Goal: Transaction & Acquisition: Register for event/course

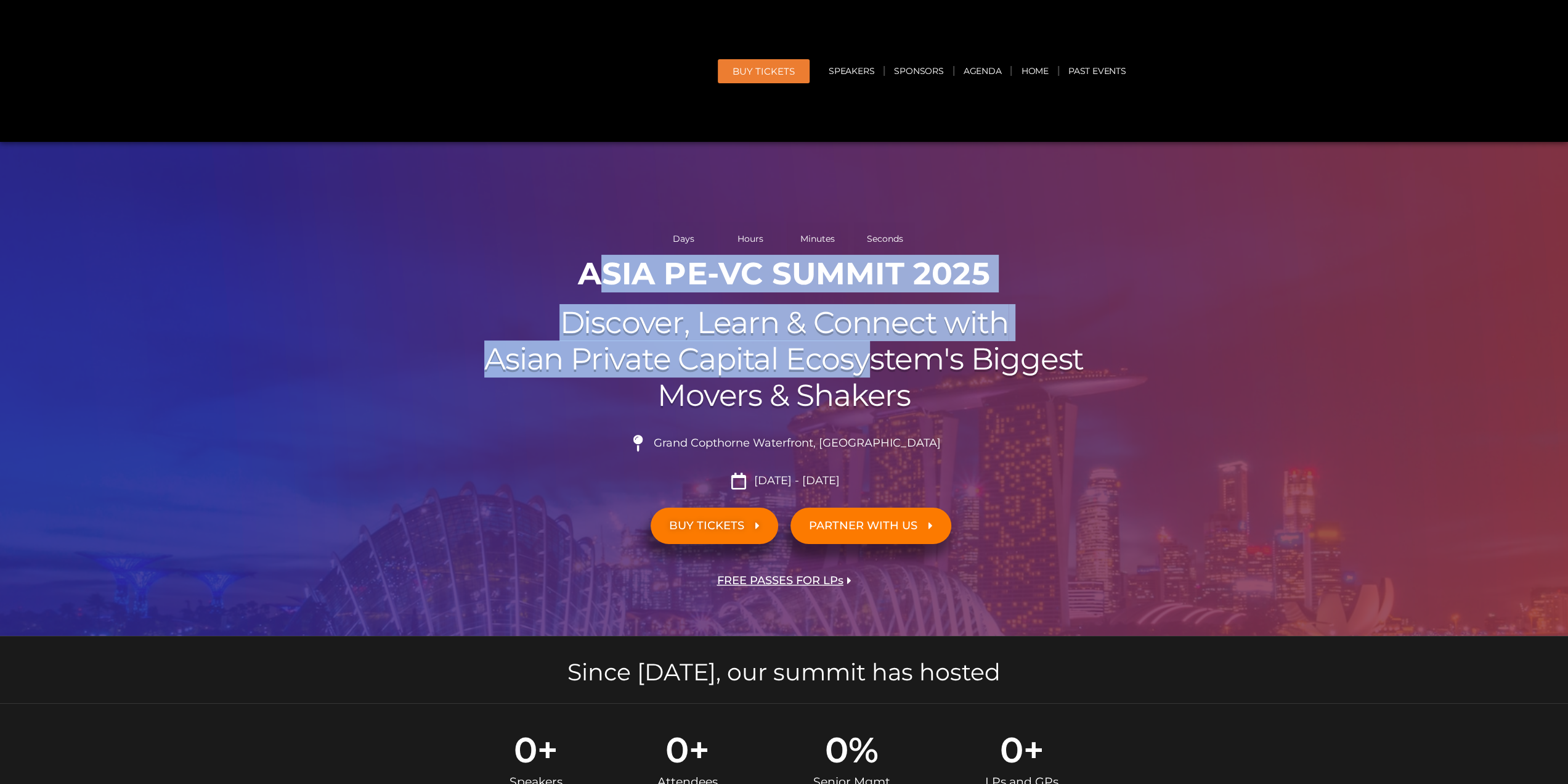
drag, startPoint x: 597, startPoint y: 277, endPoint x: 878, endPoint y: 351, distance: 290.6
click at [878, 351] on div "Days Hours Minutes Seconds ASIA PE-VC Summit 2025 Discover, Learn & Connect wit…" at bounding box center [784, 425] width 702 height 420
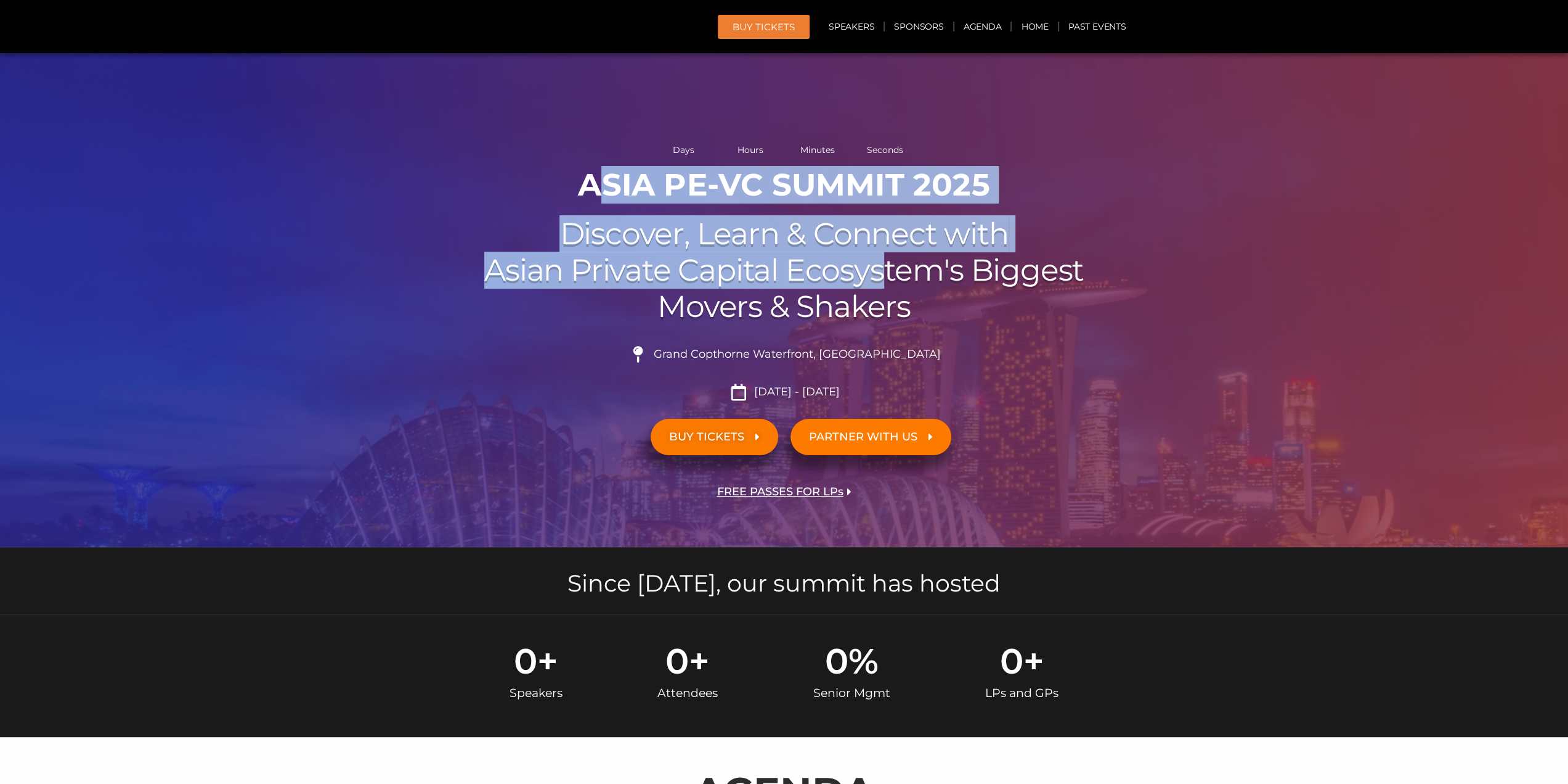
click at [878, 324] on h2 "Discover, Learn & Connect with Asian Private Capital Ecosystem's Biggest Movers…" at bounding box center [784, 270] width 690 height 109
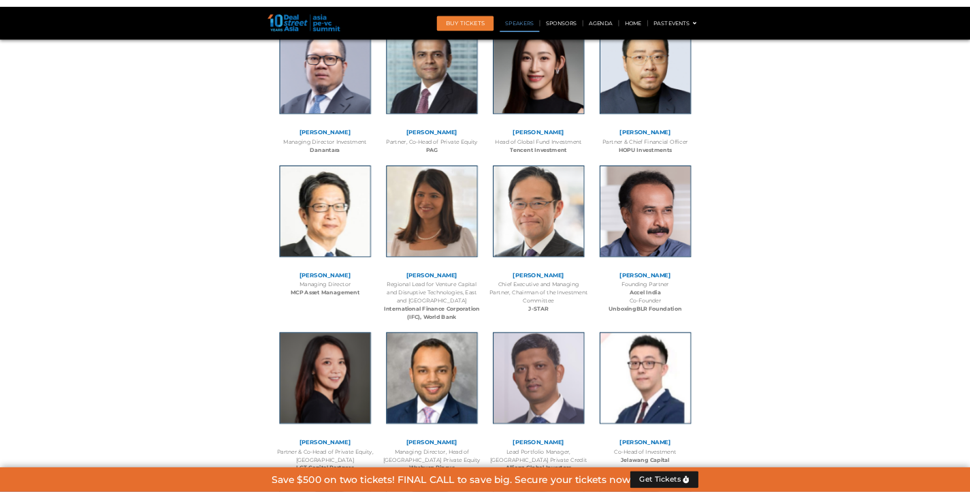
scroll to position [1771, 0]
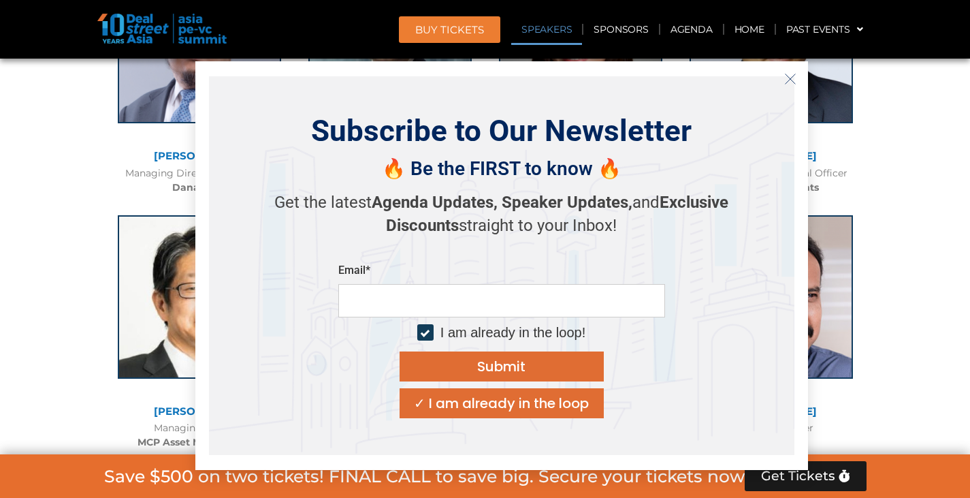
click at [787, 76] on line "Close" at bounding box center [790, 79] width 10 height 10
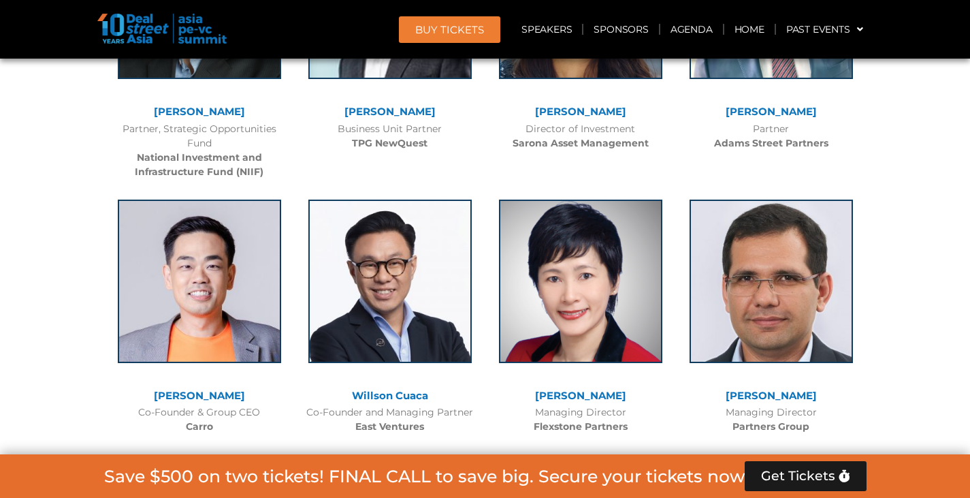
scroll to position [2928, 0]
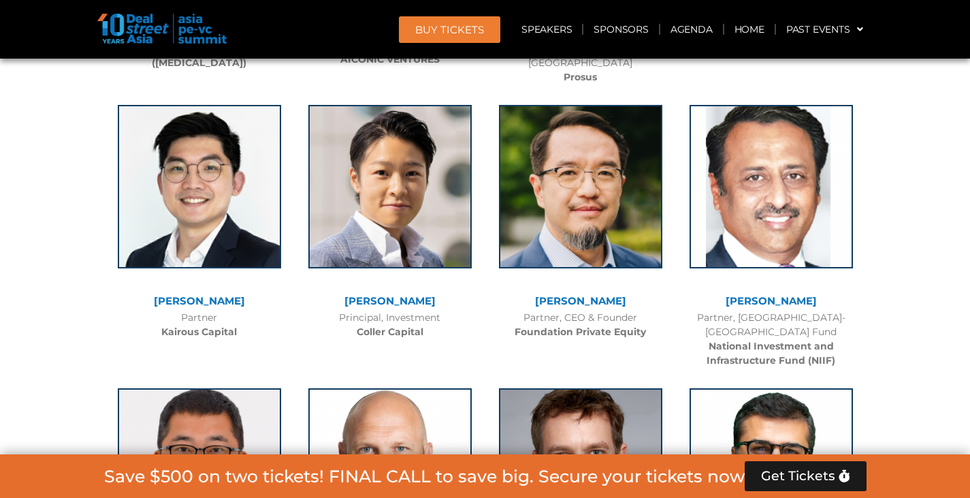
scroll to position [6265, 0]
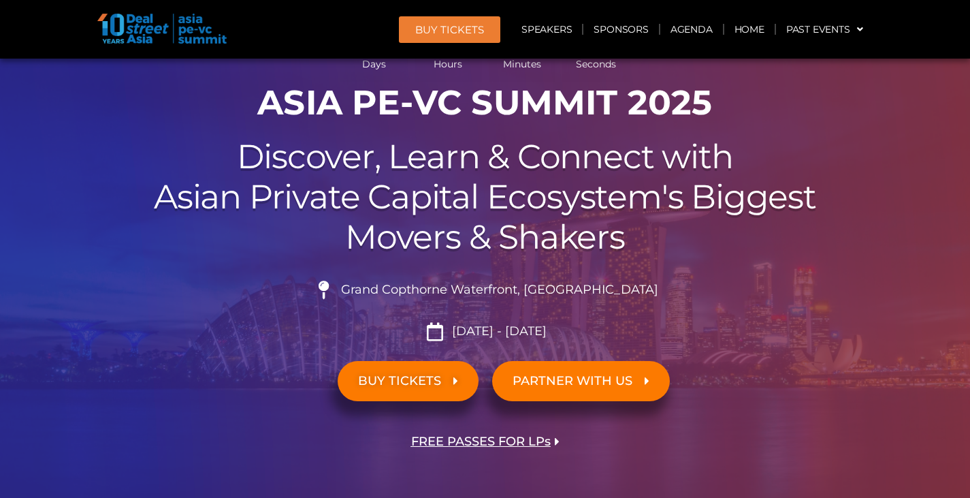
scroll to position [0, 0]
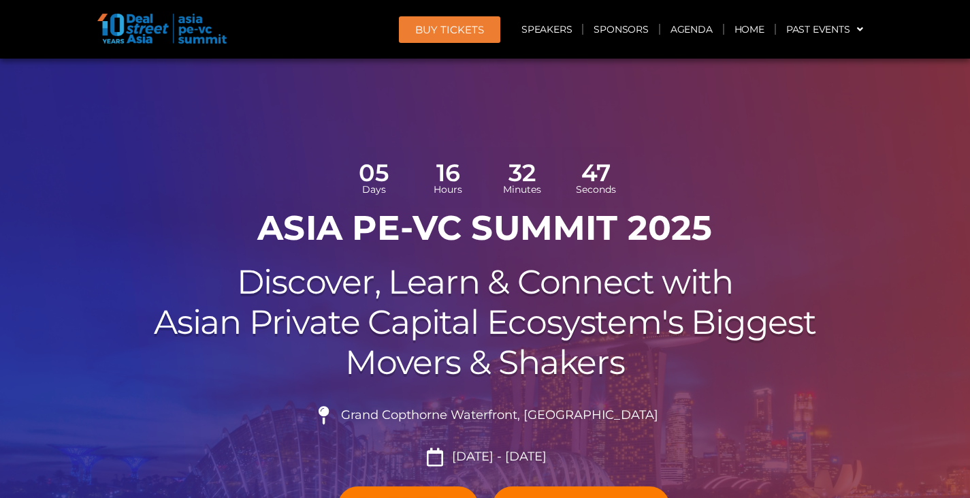
click at [472, 33] on span "BUY Tickets" at bounding box center [449, 30] width 69 height 10
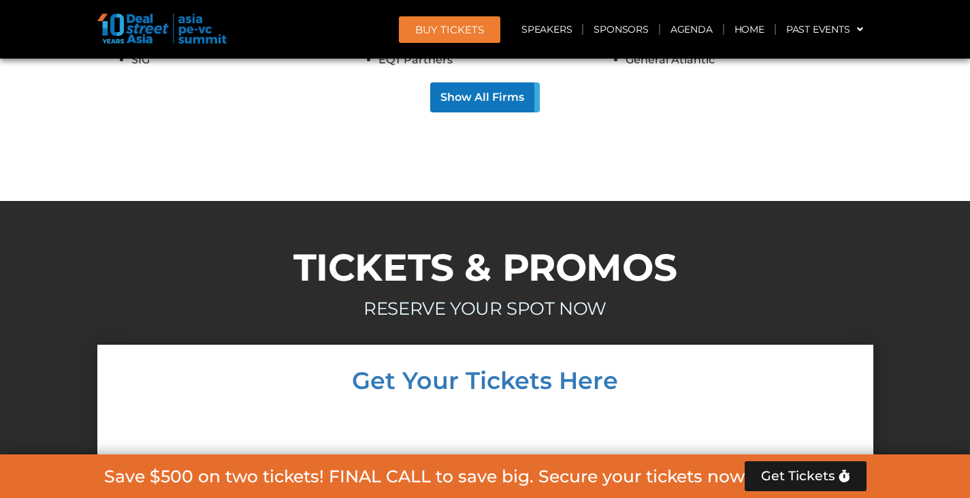
scroll to position [12946, 0]
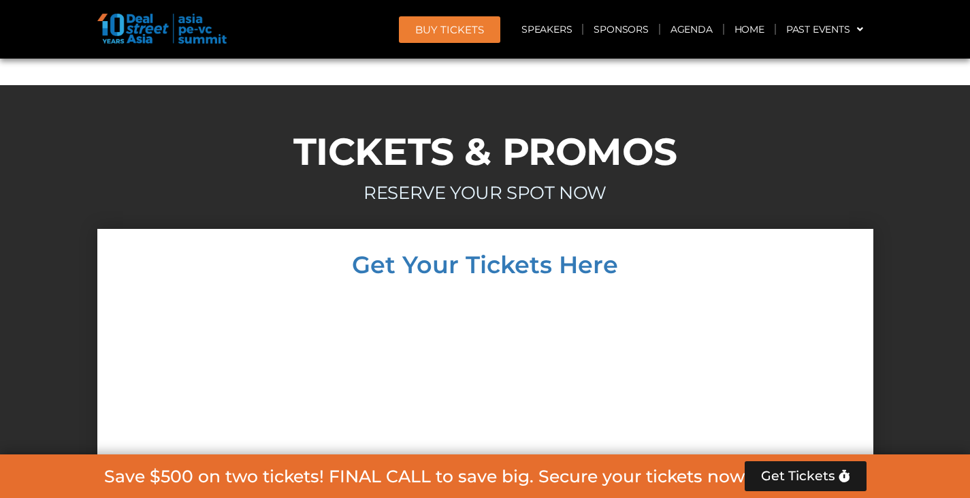
scroll to position [13082, 0]
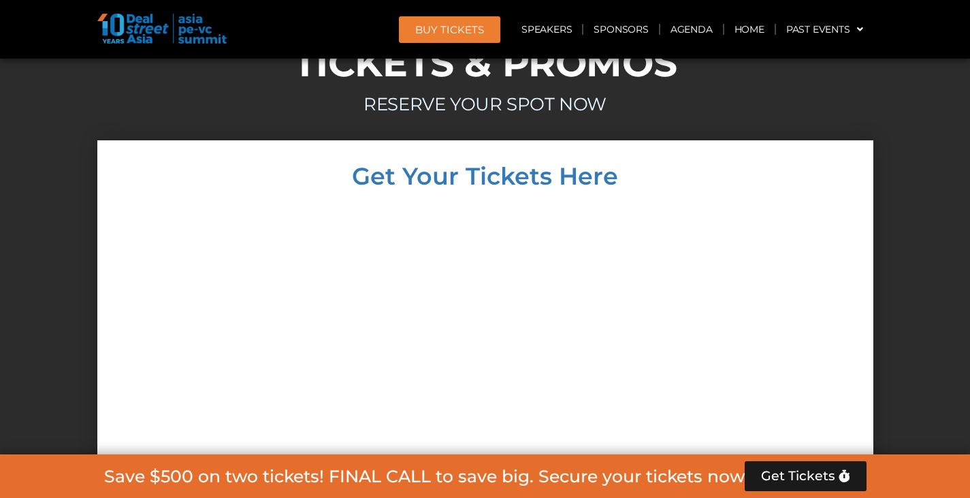
click at [737, 225] on div at bounding box center [485, 439] width 749 height 475
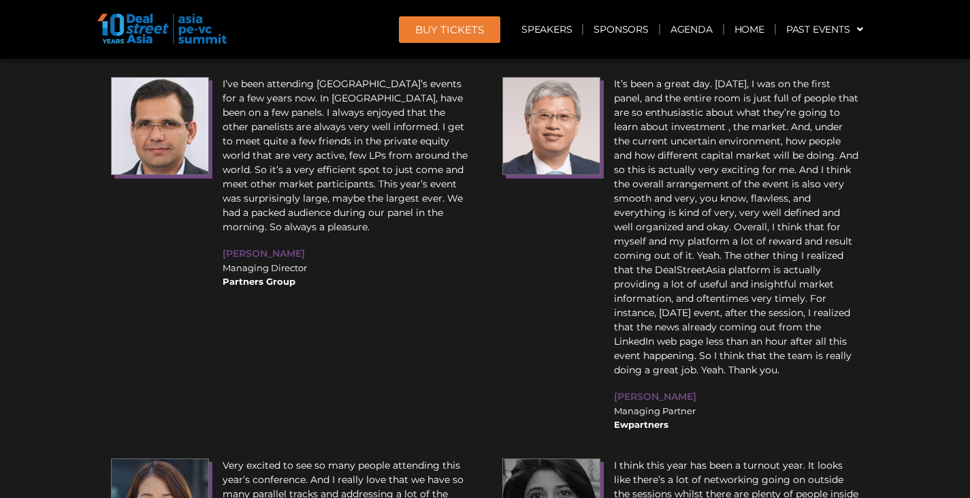
scroll to position [17458, 0]
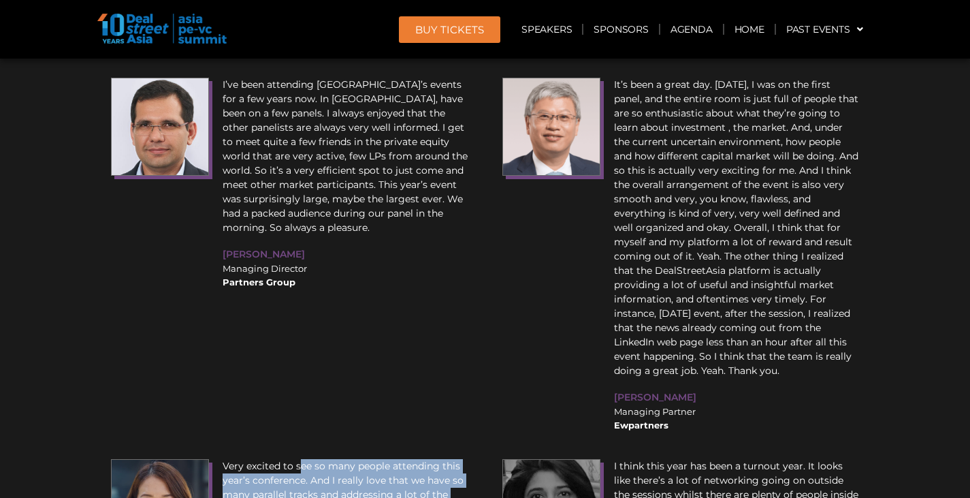
drag, startPoint x: 301, startPoint y: 232, endPoint x: 344, endPoint y: 326, distance: 102.7
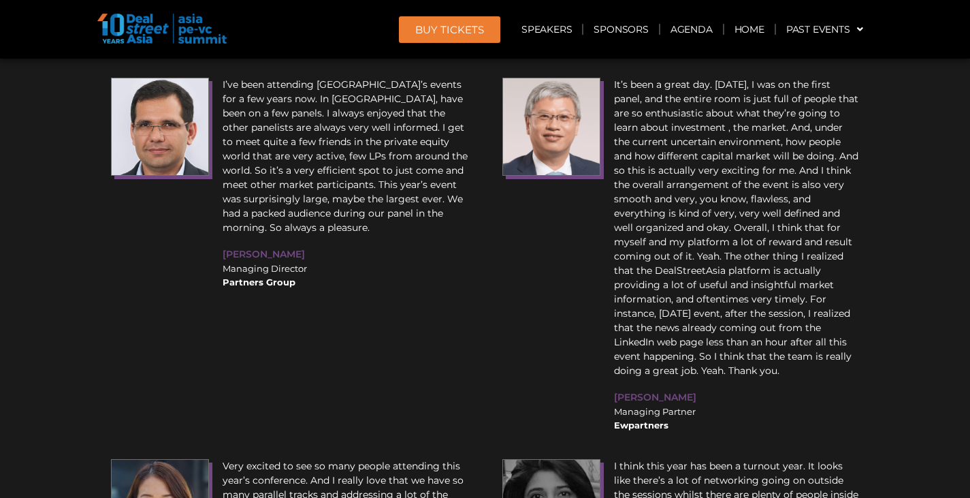
drag, startPoint x: 375, startPoint y: 397, endPoint x: 217, endPoint y: 361, distance: 161.4
copy div "[PERSON_NAME] Director of Investment Sarona Asset Management"
